Goal: Book appointment/travel/reservation

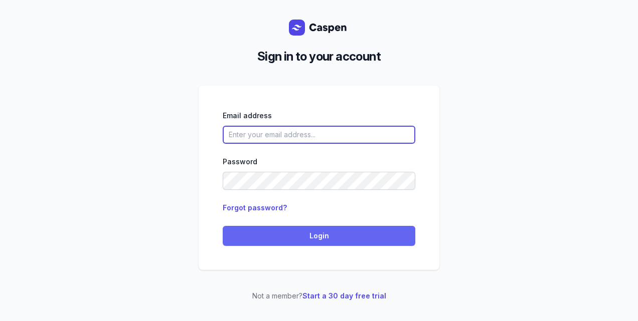
type input "[PERSON_NAME][EMAIL_ADDRESS][DOMAIN_NAME][PERSON_NAME]"
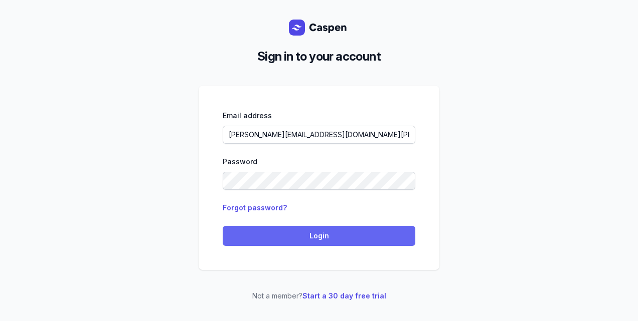
click at [286, 235] on span "Login" at bounding box center [319, 236] width 180 height 12
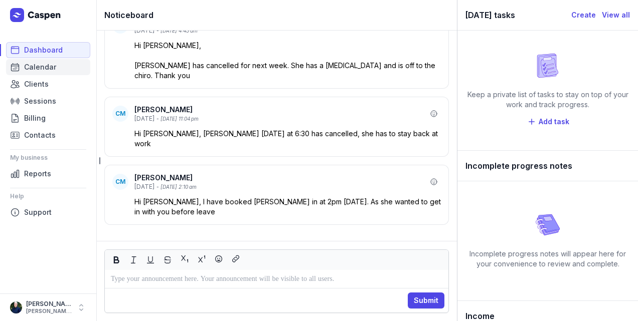
click at [54, 65] on span "Calendar" at bounding box center [40, 67] width 32 height 12
select select "week"
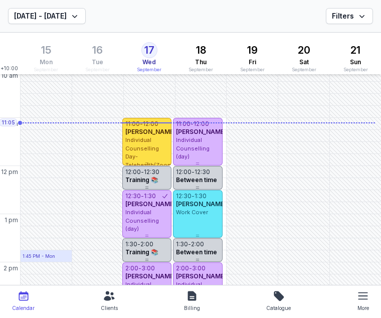
scroll to position [88, 0]
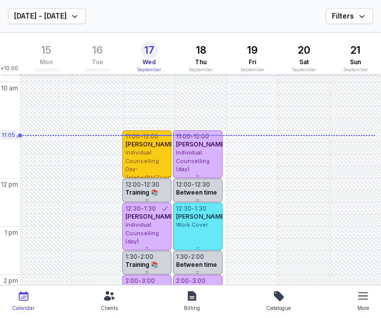
click at [159, 161] on div "Individual Counselling Day- Telehealth(Zoom or telephone)" at bounding box center [146, 169] width 43 height 42
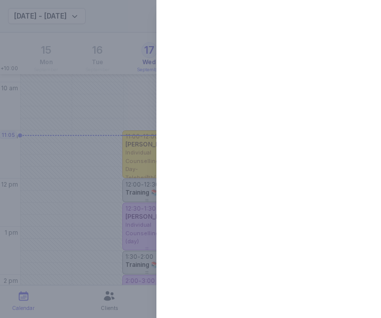
click at [4, 7] on div at bounding box center [190, 159] width 381 height 318
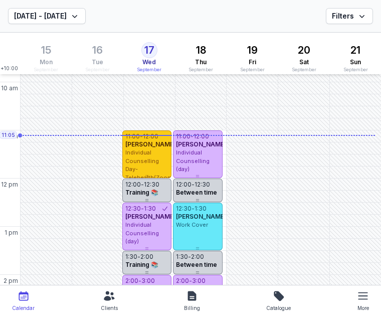
click at [142, 148] on span "[PERSON_NAME]" at bounding box center [150, 144] width 51 height 8
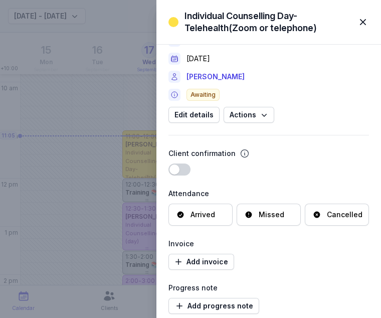
scroll to position [28, 0]
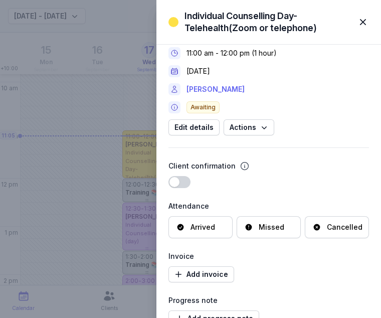
click at [225, 90] on link "[PERSON_NAME]" at bounding box center [215, 89] width 58 height 12
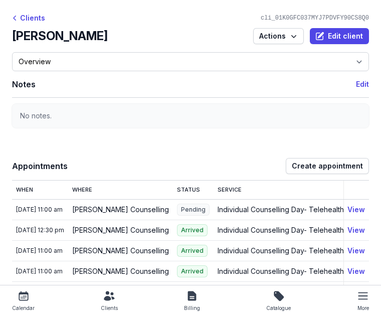
click at [23, 293] on icon at bounding box center [24, 296] width 10 height 10
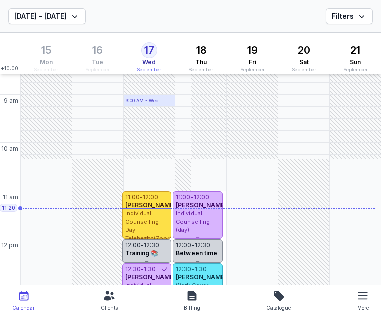
scroll to position [35, 0]
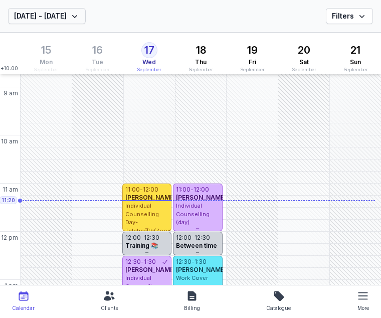
click at [80, 22] on span "[DATE] - [DATE]" at bounding box center [47, 16] width 66 height 12
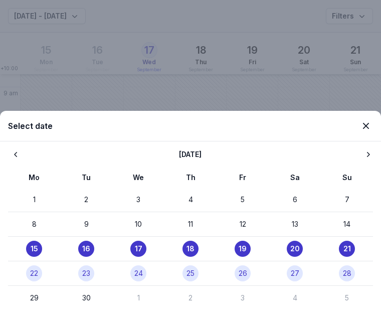
click at [31, 276] on time "22" at bounding box center [34, 273] width 8 height 10
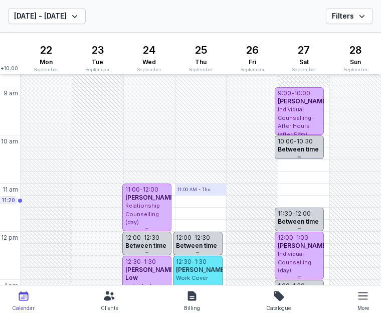
click at [177, 190] on div "11:00 AM - Thu" at bounding box center [193, 189] width 33 height 7
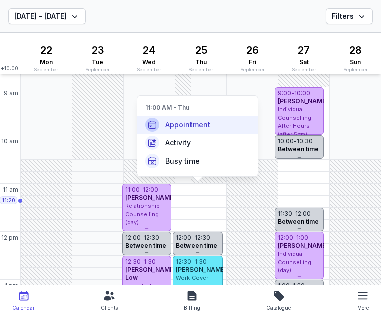
click at [185, 120] on span "Appointment" at bounding box center [187, 125] width 45 height 10
select select
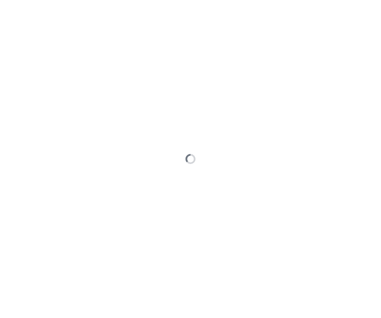
type input "2025-09-25"
select select "11:00"
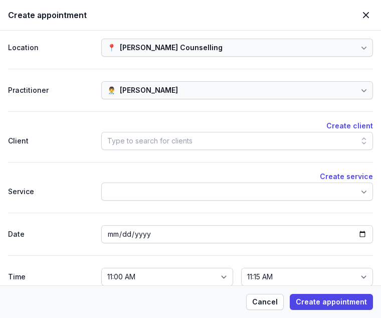
click at [146, 141] on div "Type to search for clients" at bounding box center [149, 141] width 85 height 12
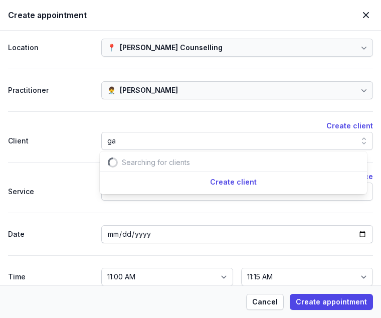
scroll to position [0, 10]
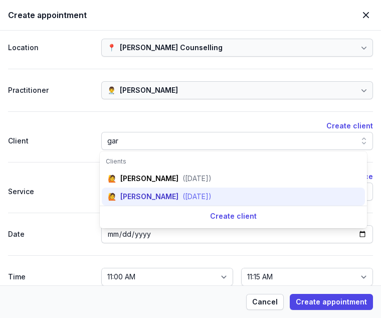
type input "gar"
click at [152, 199] on div "Gary Zoutenbier" at bounding box center [149, 196] width 58 height 10
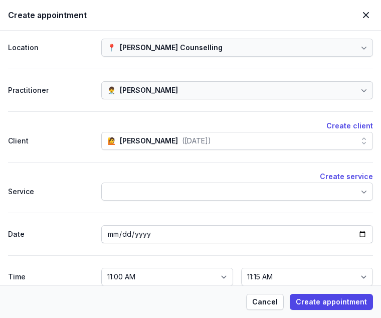
click at [150, 195] on div at bounding box center [237, 191] width 272 height 18
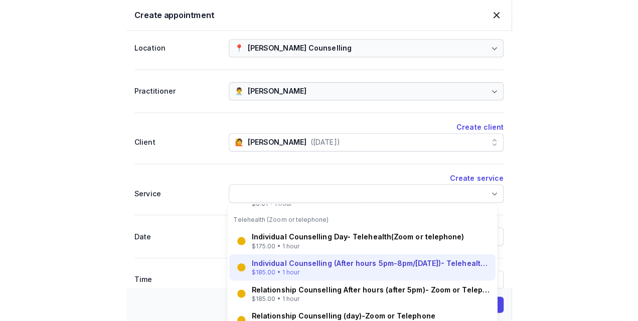
scroll to position [180, 0]
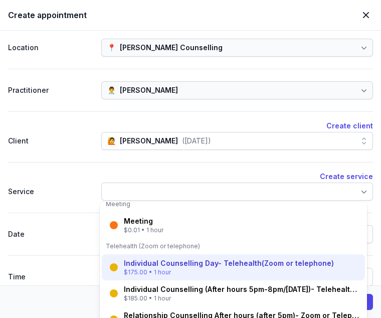
click at [157, 262] on div "Individual Counselling Day- Telehealth(Zoom or telephone)" at bounding box center [229, 263] width 210 height 10
select select "12:00"
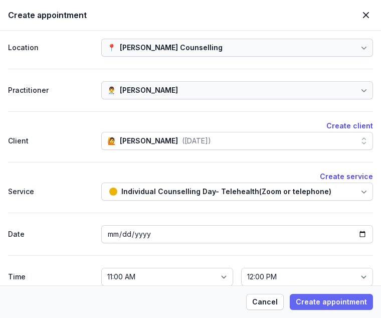
click at [351, 300] on span "Create appointment" at bounding box center [331, 302] width 71 height 12
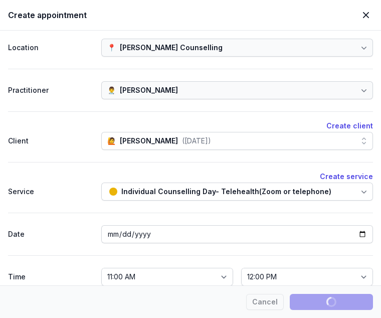
select select
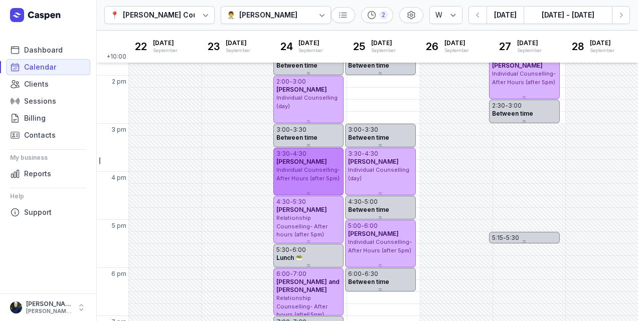
scroll to position [318, 0]
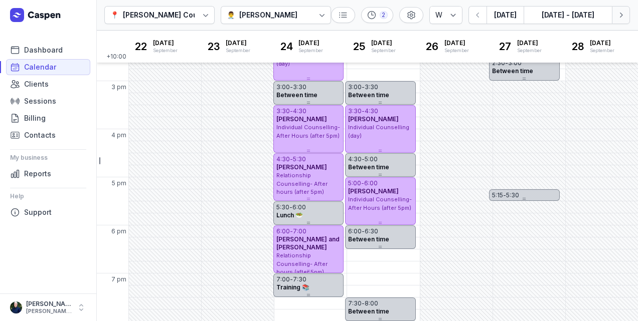
click at [627, 14] on button "Next week" at bounding box center [621, 15] width 18 height 18
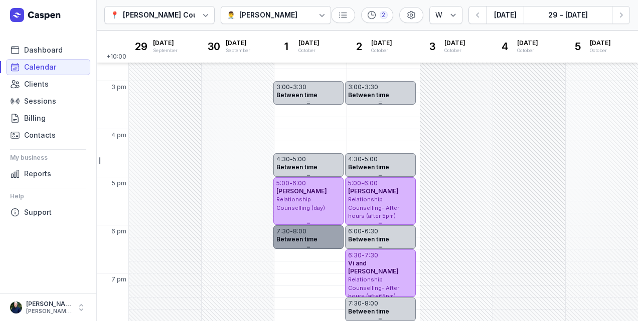
drag, startPoint x: 304, startPoint y: 306, endPoint x: 296, endPoint y: 242, distance: 64.7
click at [296, 242] on div "7:30 - 8:00 Between time" at bounding box center [308, 235] width 70 height 18
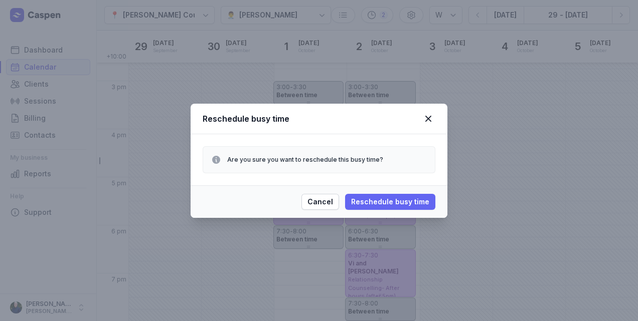
click at [372, 197] on span "Reschedule busy time" at bounding box center [390, 202] width 78 height 12
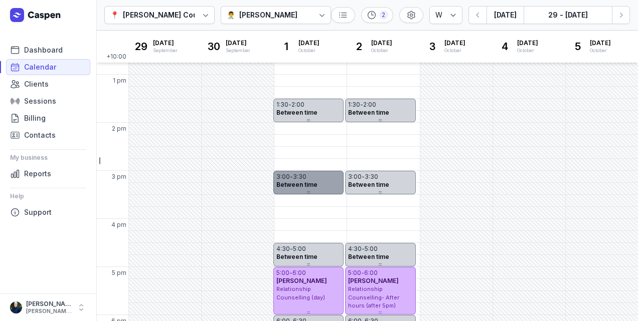
scroll to position [252, 0]
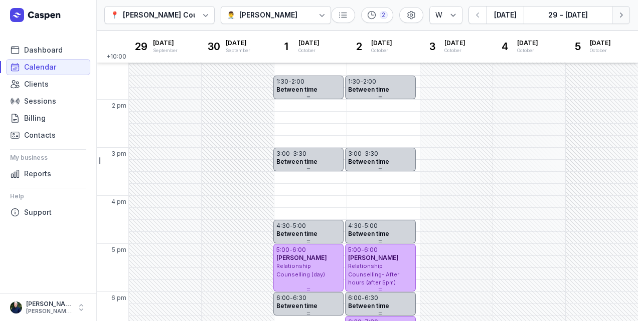
click at [623, 15] on icon "button" at bounding box center [621, 15] width 10 height 10
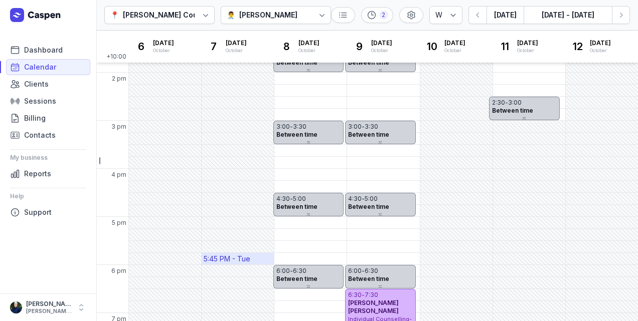
scroll to position [318, 0]
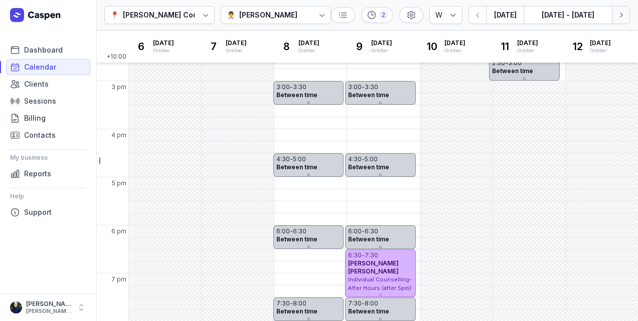
click at [624, 13] on icon "button" at bounding box center [621, 15] width 10 height 10
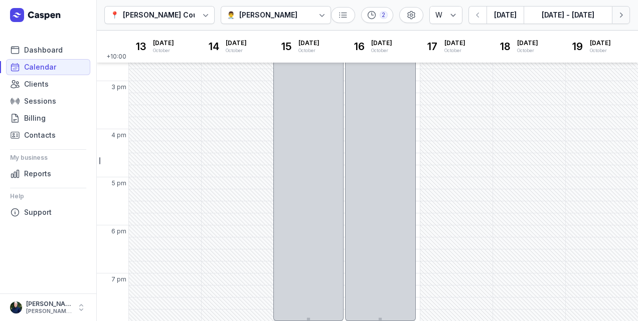
click at [624, 13] on icon "button" at bounding box center [621, 15] width 10 height 10
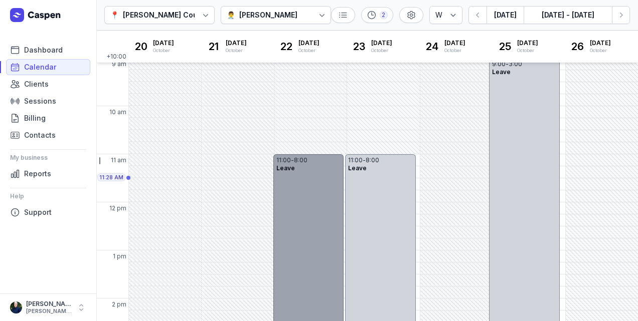
scroll to position [34, 0]
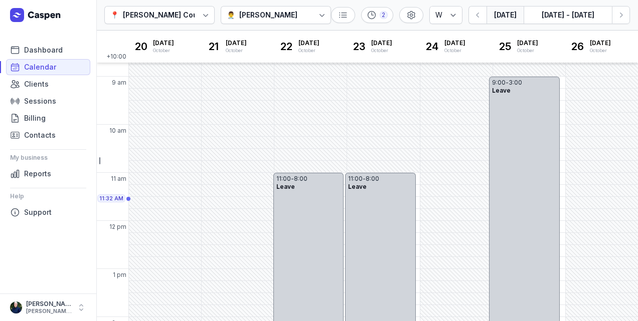
click at [495, 15] on button "Today" at bounding box center [504, 15] width 37 height 18
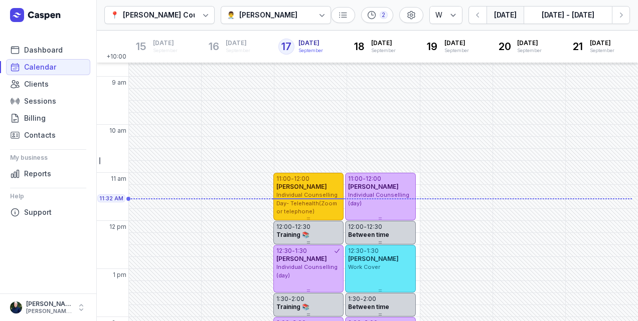
click at [313, 201] on span "Individual Counselling Day- Telehealth(Zoom or telephone)" at bounding box center [306, 203] width 61 height 24
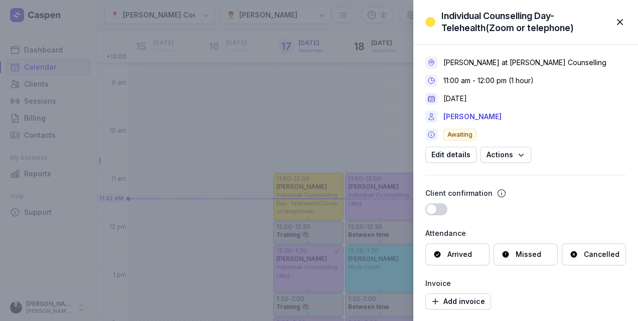
click at [535, 262] on div "Missed" at bounding box center [525, 255] width 64 height 22
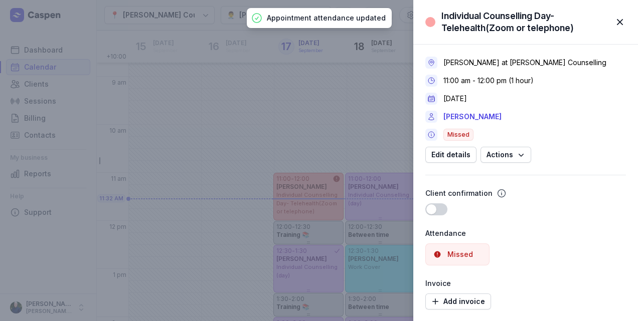
click at [69, 108] on div "Individual Counselling Day- Telehealth(Zoom or telephone) Close panel Tanya Fis…" at bounding box center [319, 160] width 638 height 321
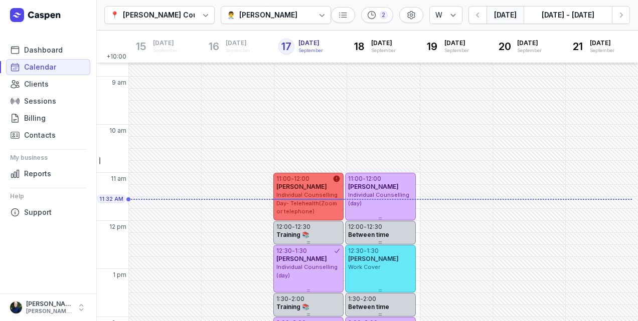
click at [306, 202] on span "Individual Counselling Day- Telehealth(Zoom or telephone)" at bounding box center [306, 203] width 61 height 24
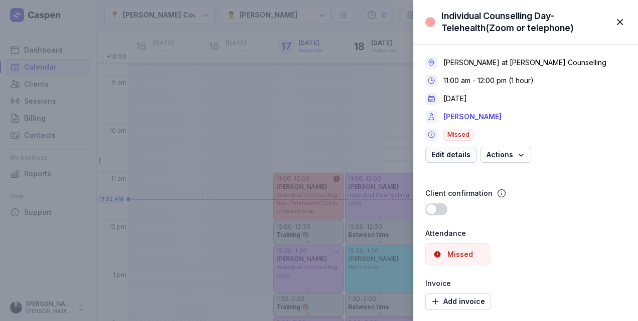
click at [467, 156] on span "Edit details" at bounding box center [450, 155] width 39 height 12
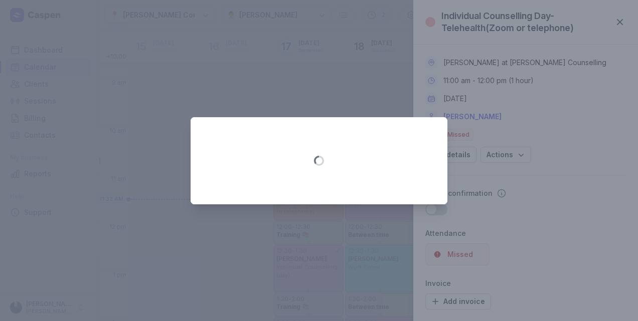
select select "11:00"
select select "12:00"
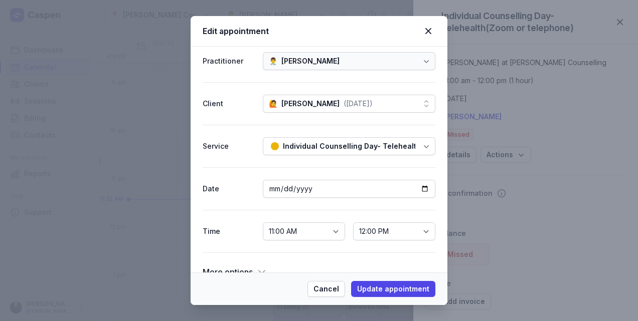
scroll to position [66, 0]
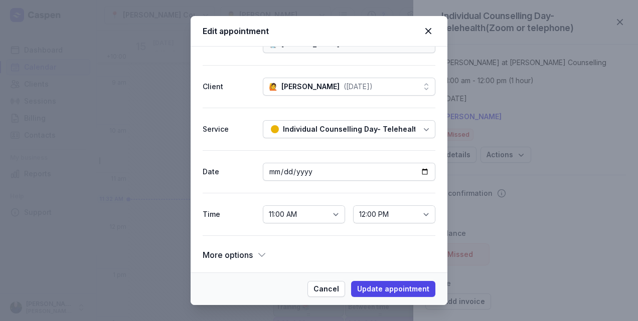
click at [264, 253] on icon at bounding box center [262, 255] width 10 height 10
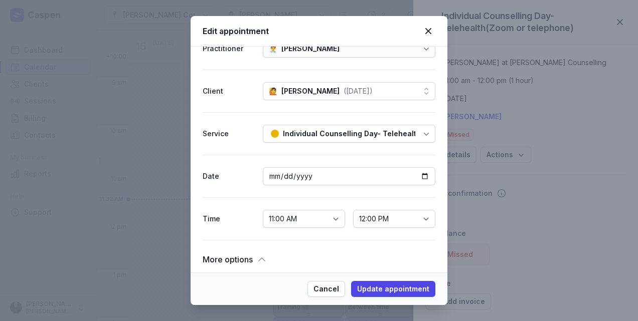
scroll to position [31, 0]
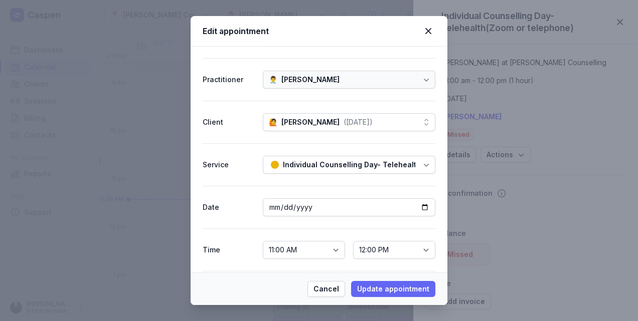
click at [364, 288] on span "Update appointment" at bounding box center [393, 289] width 72 height 12
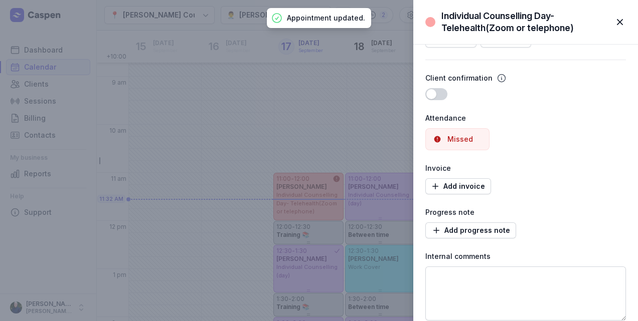
scroll to position [124, 0]
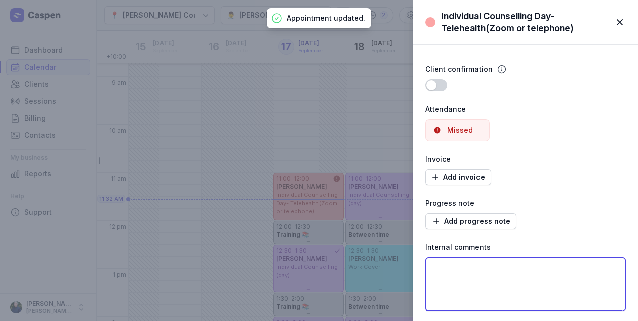
drag, startPoint x: 485, startPoint y: 271, endPoint x: 494, endPoint y: 259, distance: 14.6
click at [487, 269] on textarea at bounding box center [525, 285] width 201 height 54
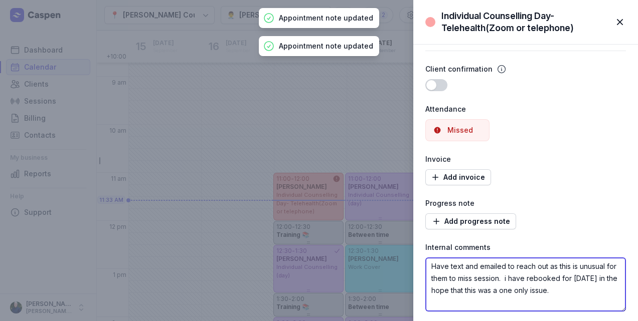
drag, startPoint x: 610, startPoint y: 290, endPoint x: 416, endPoint y: 266, distance: 195.5
click at [416, 266] on div "Tanya Fisher at Courtney Mac Counselling 11:00 am - 12:00 pm (1 hour) 17 Sept 2…" at bounding box center [525, 121] width 225 height 402
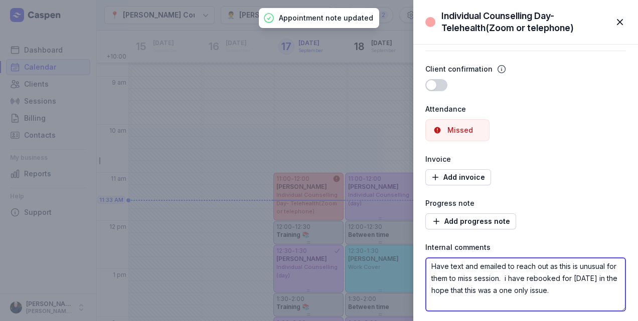
click at [487, 296] on textarea "Have text and emailed to reach out as this is unusual for them to miss session.…" at bounding box center [525, 285] width 201 height 54
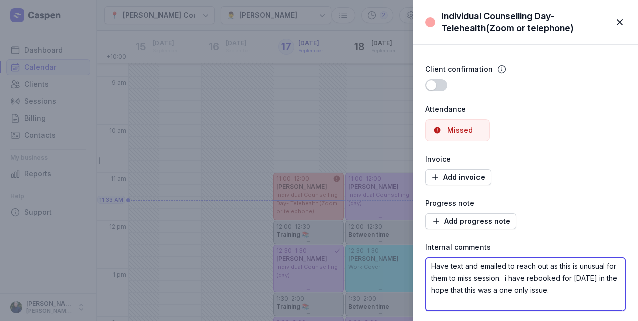
click at [497, 301] on textarea "Have text and emailed to reach out as this is unusual for them to miss session.…" at bounding box center [525, 285] width 201 height 54
click at [546, 283] on textarea "Have text and emailed to reach out as this is unusual for them to miss session.…" at bounding box center [525, 285] width 201 height 54
type textarea "Have text and emailed to reach out as this is unusual for them to miss session.…"
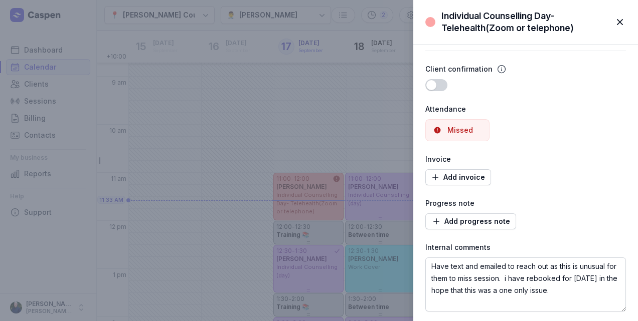
click at [621, 24] on span "button" at bounding box center [620, 22] width 22 height 22
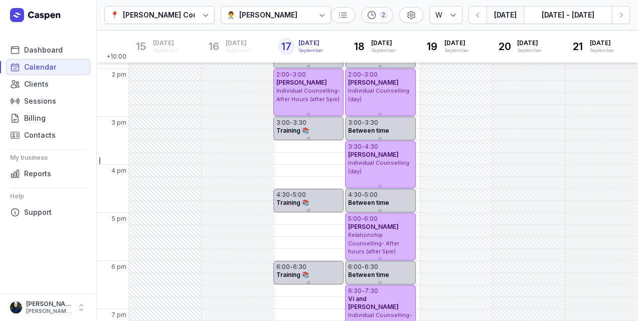
scroll to position [202, 0]
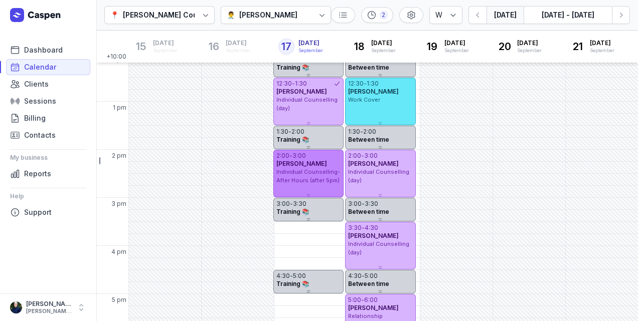
click at [289, 180] on span "Individual Counselling- After Hours (after 5pm)" at bounding box center [308, 176] width 64 height 16
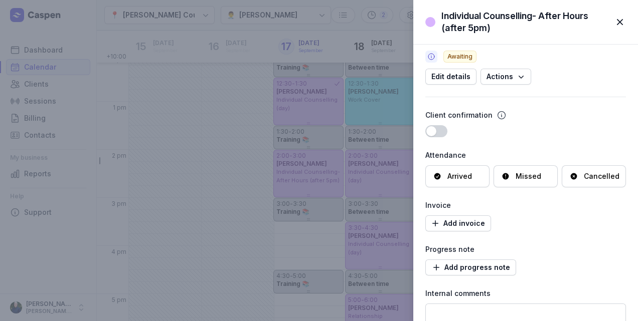
scroll to position [83, 0]
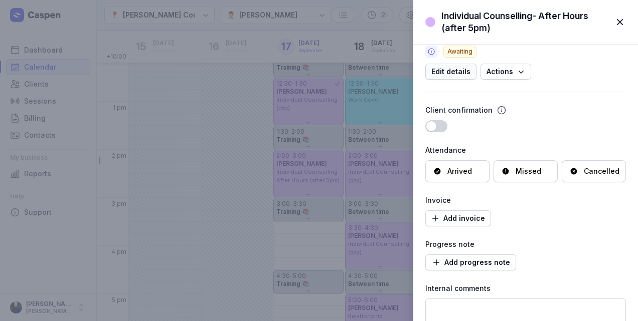
click at [440, 72] on span "Edit details" at bounding box center [450, 72] width 39 height 12
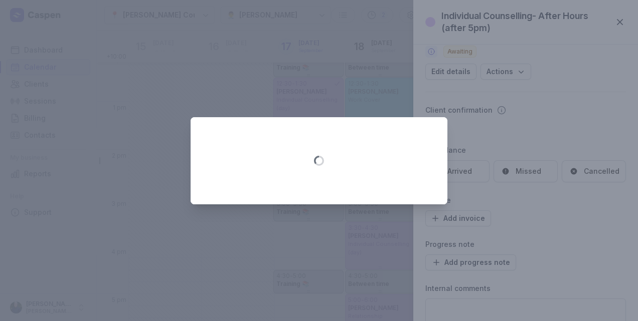
select select "14:00"
select select "15:00"
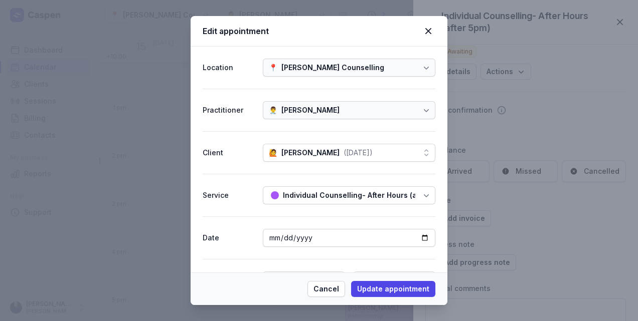
click at [302, 197] on div "Individual Counselling- After Hours (after 5pm)" at bounding box center [366, 195] width 166 height 12
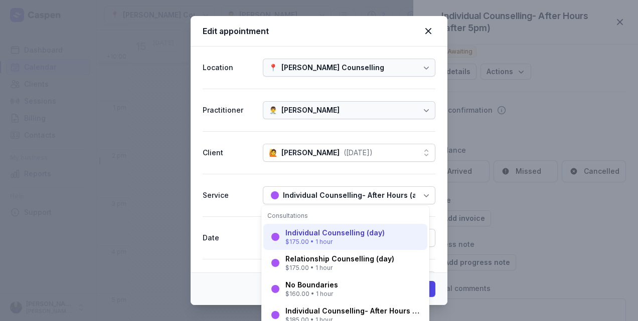
click at [306, 236] on div "Individual Counselling (day)" at bounding box center [334, 233] width 99 height 10
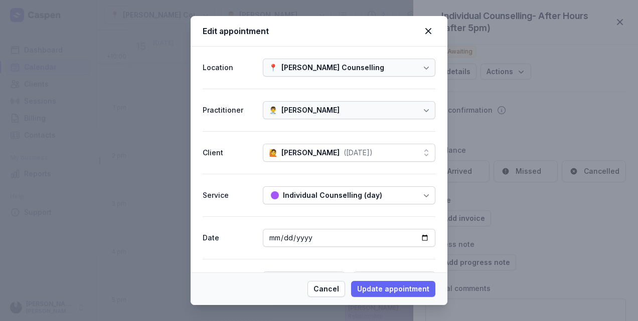
click at [389, 286] on span "Update appointment" at bounding box center [393, 289] width 72 height 12
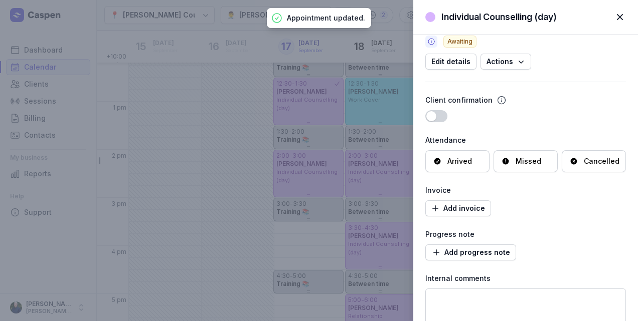
click at [623, 17] on span "button" at bounding box center [620, 17] width 22 height 22
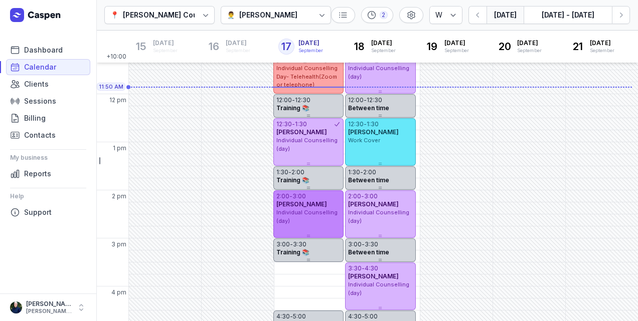
scroll to position [184, 0]
